Goal: Task Accomplishment & Management: Use online tool/utility

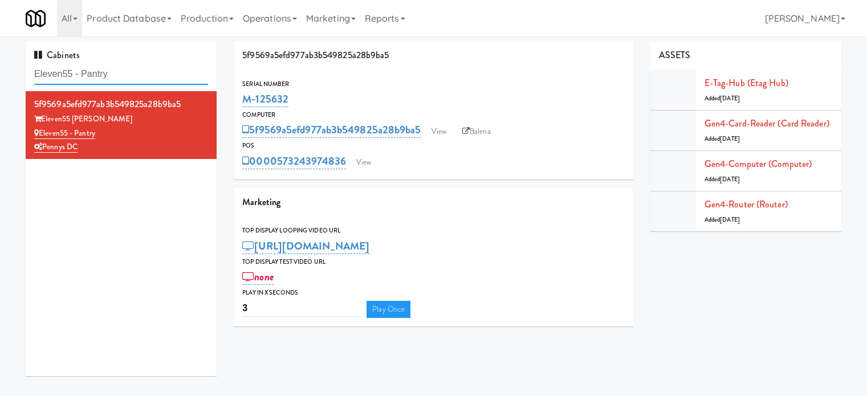
click at [131, 70] on input "Eleven55 - Pantry" at bounding box center [121, 74] width 174 height 21
click at [130, 70] on input "Eleven55 - Pantry" at bounding box center [121, 74] width 174 height 21
paste input "Avant HP - Cooler - Middle"
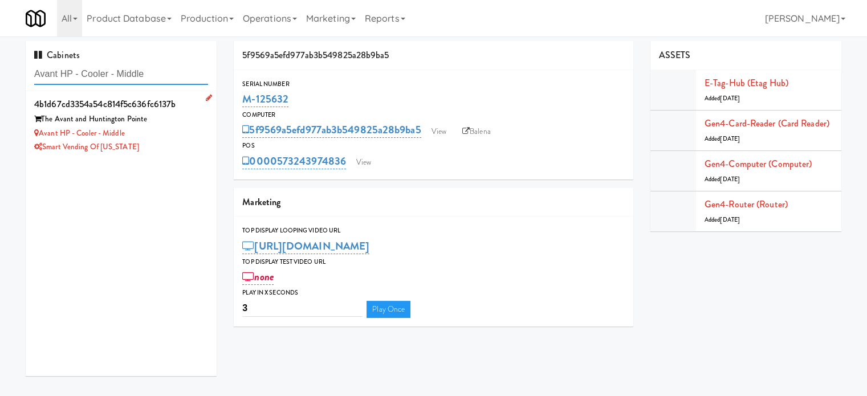
type input "Avant HP - Cooler - Middle"
click at [170, 121] on div "The Avant and Huntington Pointe" at bounding box center [121, 119] width 174 height 14
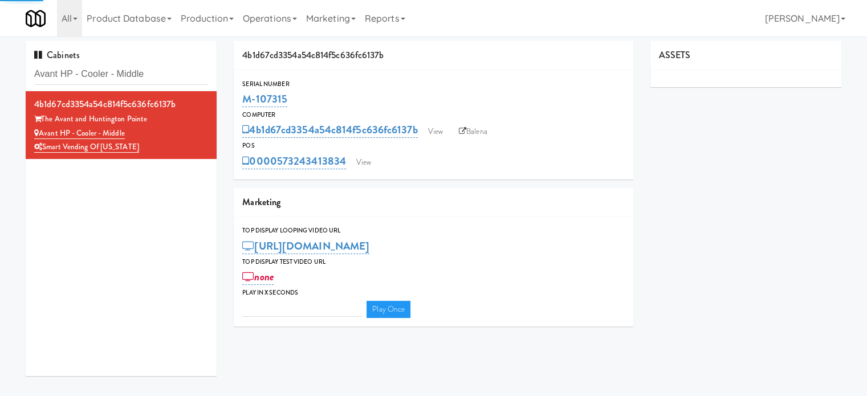
type input "3"
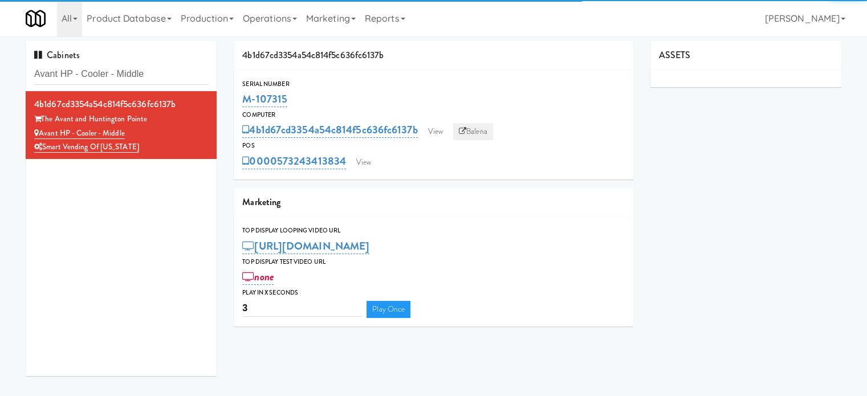
click at [471, 134] on link "Balena" at bounding box center [473, 131] width 40 height 17
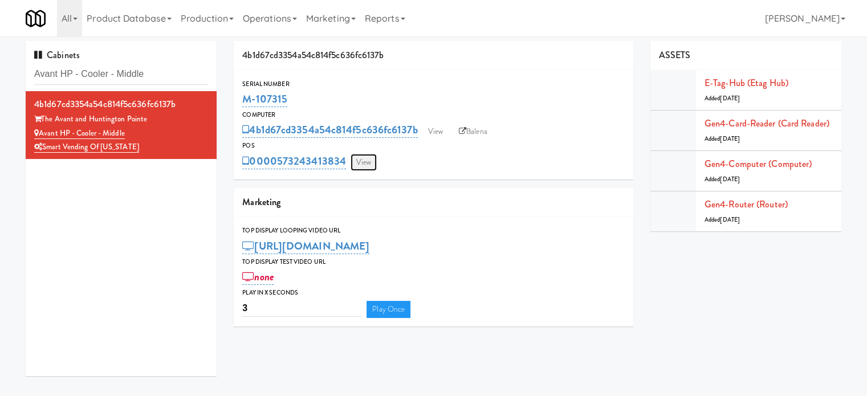
click at [369, 160] on link "View" at bounding box center [363, 162] width 26 height 17
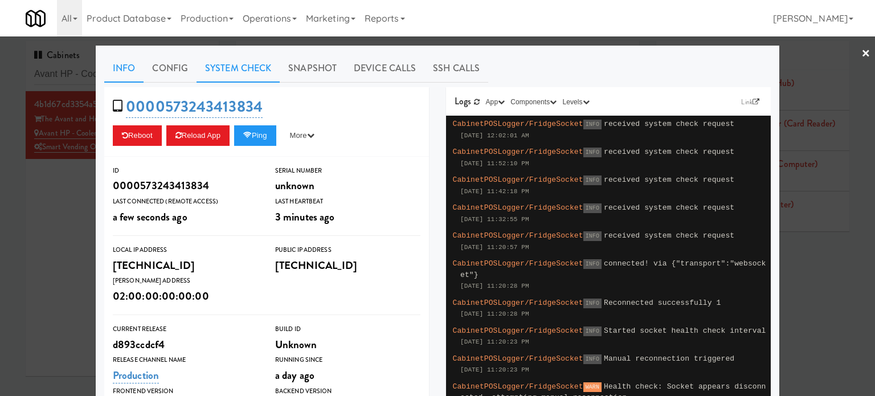
click at [236, 67] on link "System Check" at bounding box center [238, 68] width 83 height 28
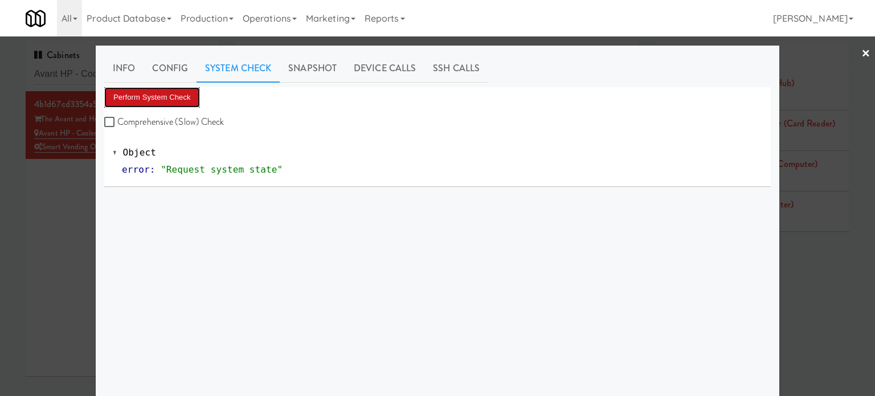
click at [155, 101] on button "Perform System Check" at bounding box center [152, 97] width 96 height 21
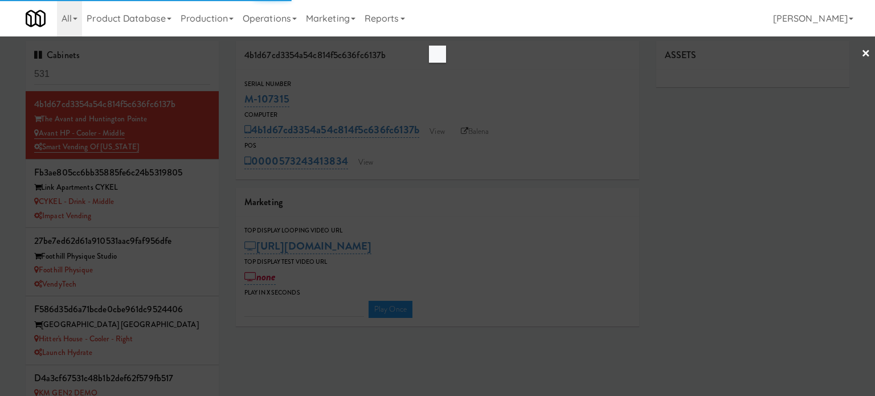
type input "3"
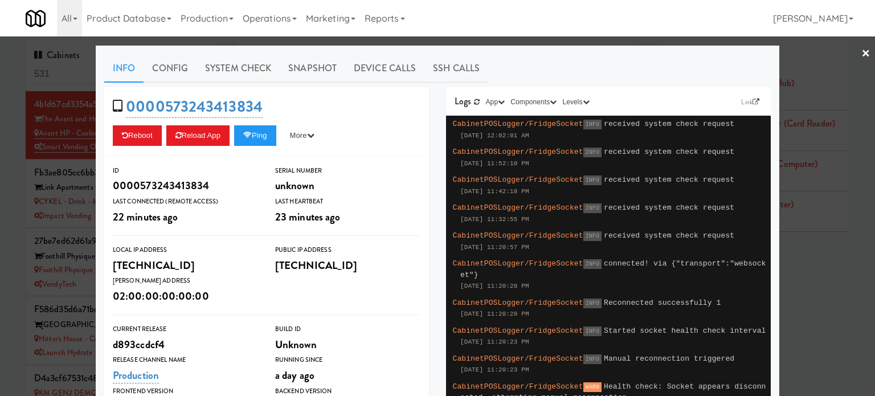
click at [861, 54] on link "×" at bounding box center [865, 53] width 9 height 35
